Goal: Task Accomplishment & Management: Manage account settings

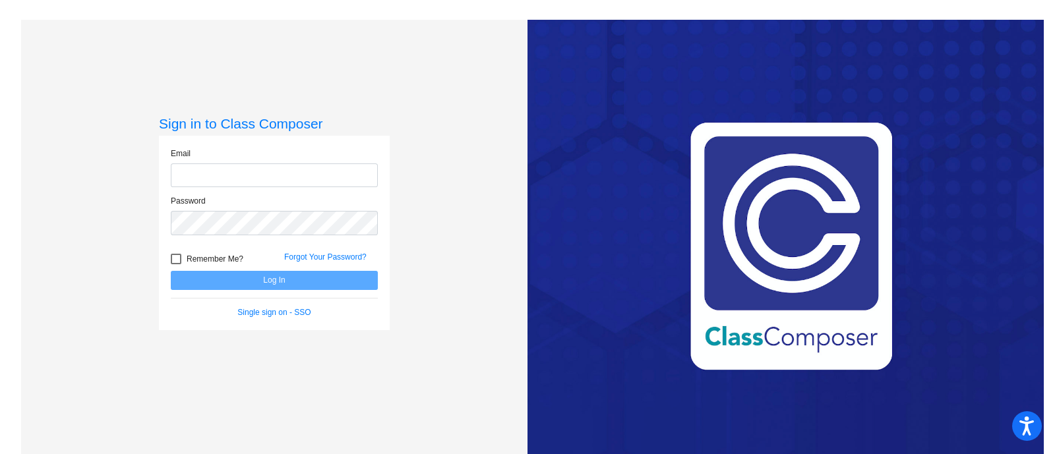
type input "[PERSON_NAME][EMAIL_ADDRESS][PERSON_NAME][PERSON_NAME][DOMAIN_NAME]"
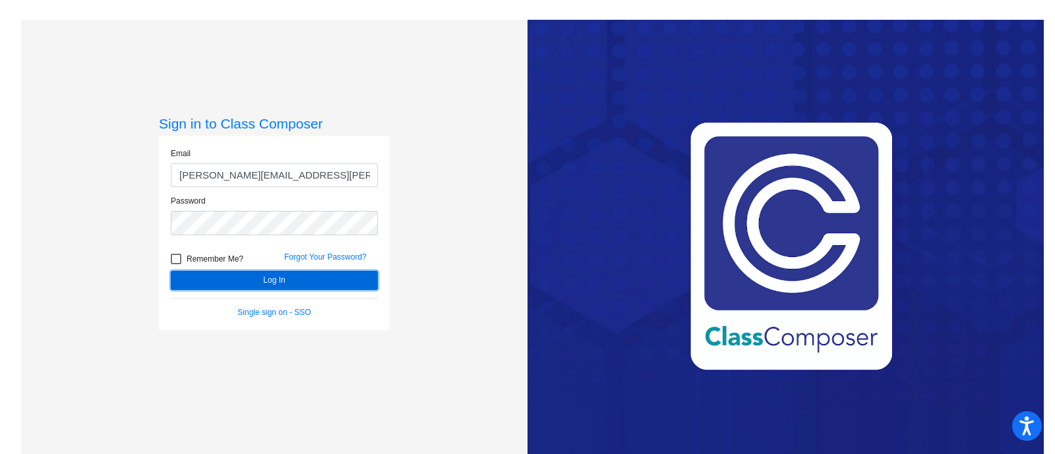
click at [214, 282] on button "Log In" at bounding box center [274, 280] width 207 height 19
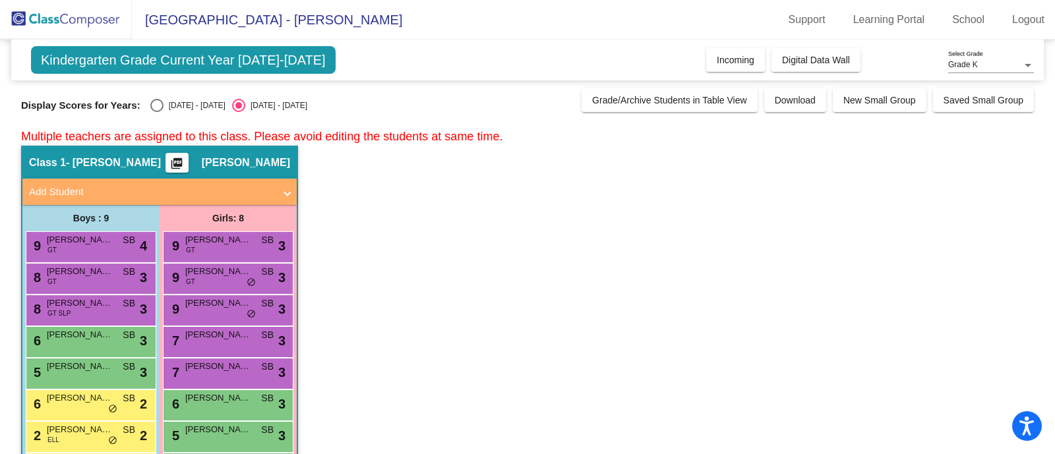
click at [241, 22] on span "[GEOGRAPHIC_DATA] - [PERSON_NAME]" at bounding box center [267, 19] width 270 height 21
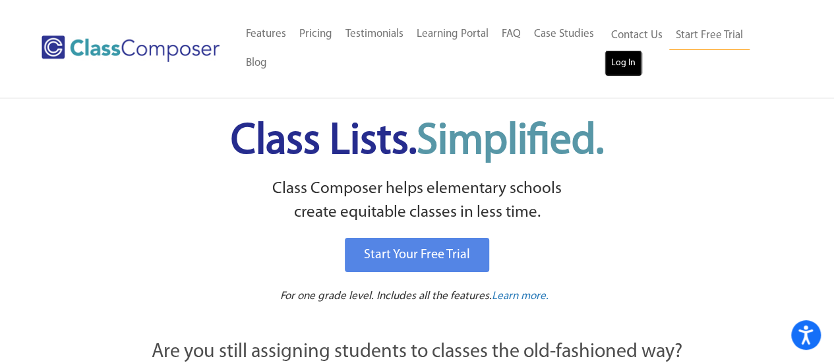
click at [627, 67] on link "Log In" at bounding box center [624, 63] width 38 height 26
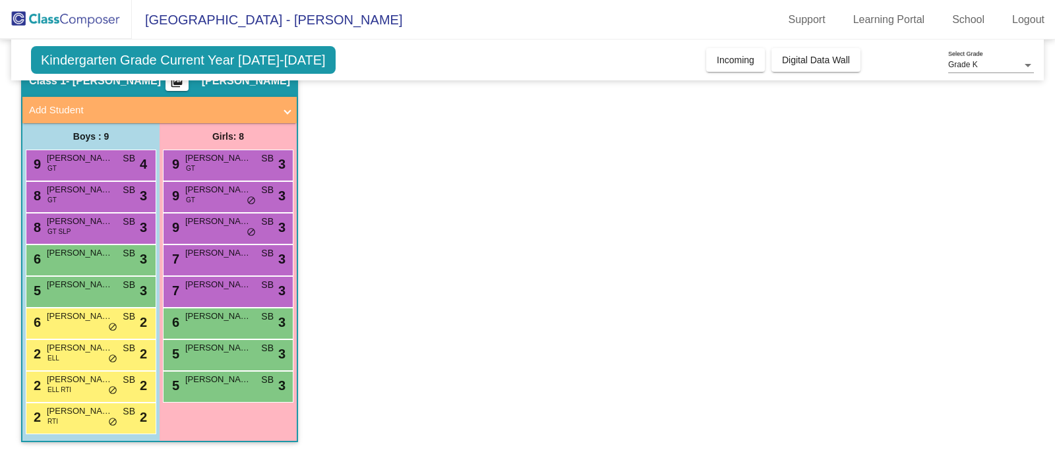
scroll to position [16, 0]
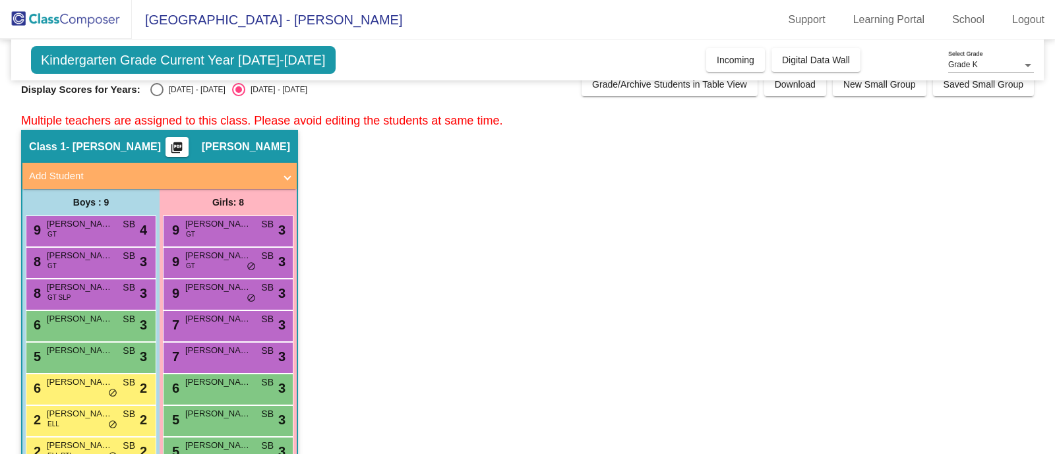
click at [1039, 162] on mat-sidenav-content "Grade K Select Grade Kindergarten Grade Current Year 2024-2025 Add, Move, or Re…" at bounding box center [527, 247] width 1055 height 415
